Goal: Task Accomplishment & Management: Manage account settings

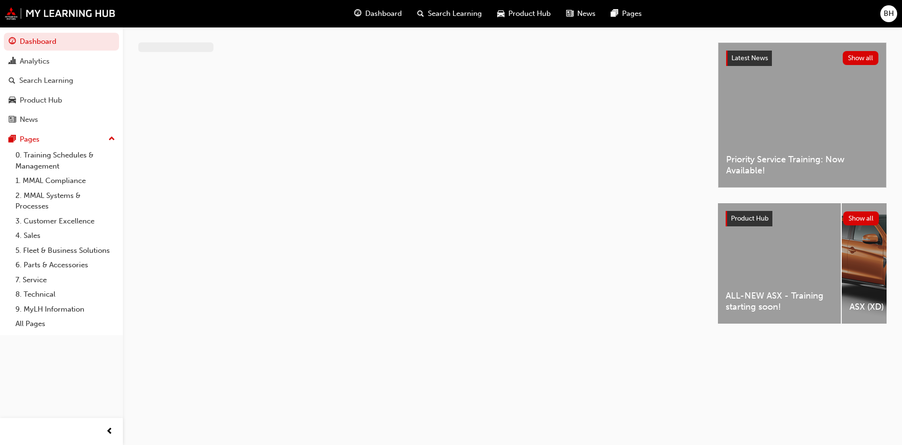
click at [888, 13] on span "BH" at bounding box center [888, 13] width 10 height 11
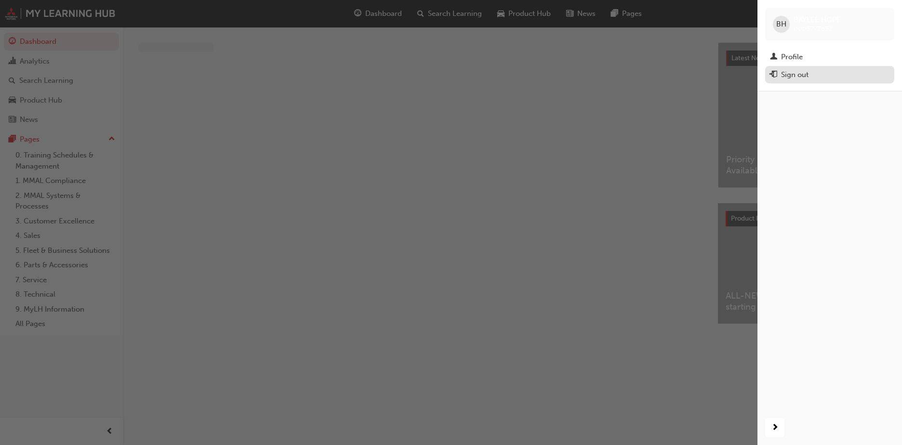
click at [813, 79] on div "Sign out" at bounding box center [829, 75] width 119 height 12
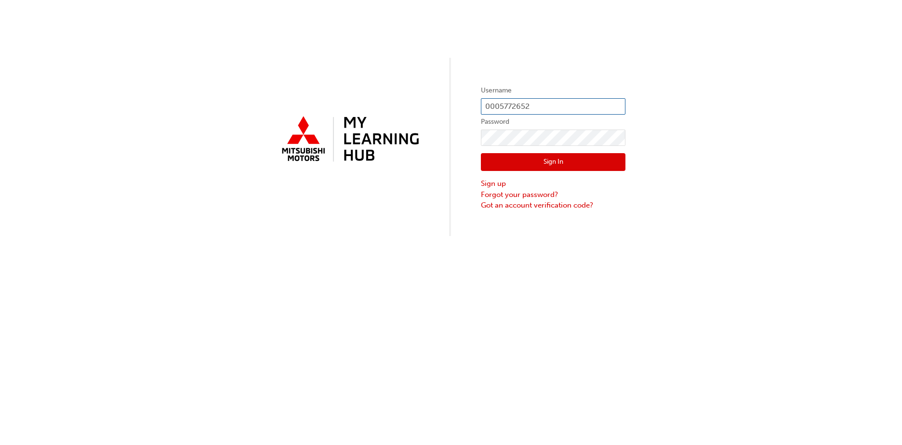
click at [541, 105] on input "0005772652" at bounding box center [553, 106] width 144 height 16
drag, startPoint x: 547, startPoint y: 101, endPoint x: 418, endPoint y: 116, distance: 129.4
click at [416, 115] on div "Username 0005772652 Password Sign In Sign up Forgot your password? Got an accou…" at bounding box center [451, 118] width 902 height 236
paste input "883243"
type input "0005883243"
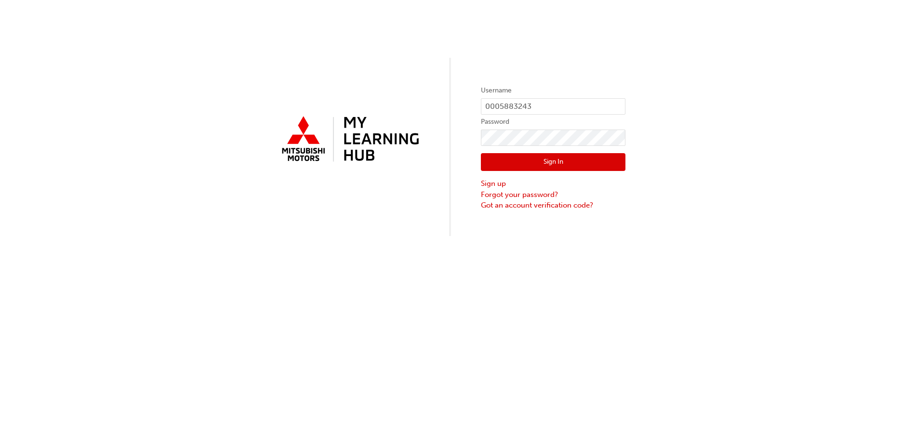
click at [537, 162] on button "Sign In" at bounding box center [553, 162] width 144 height 18
